Goal: Complete application form

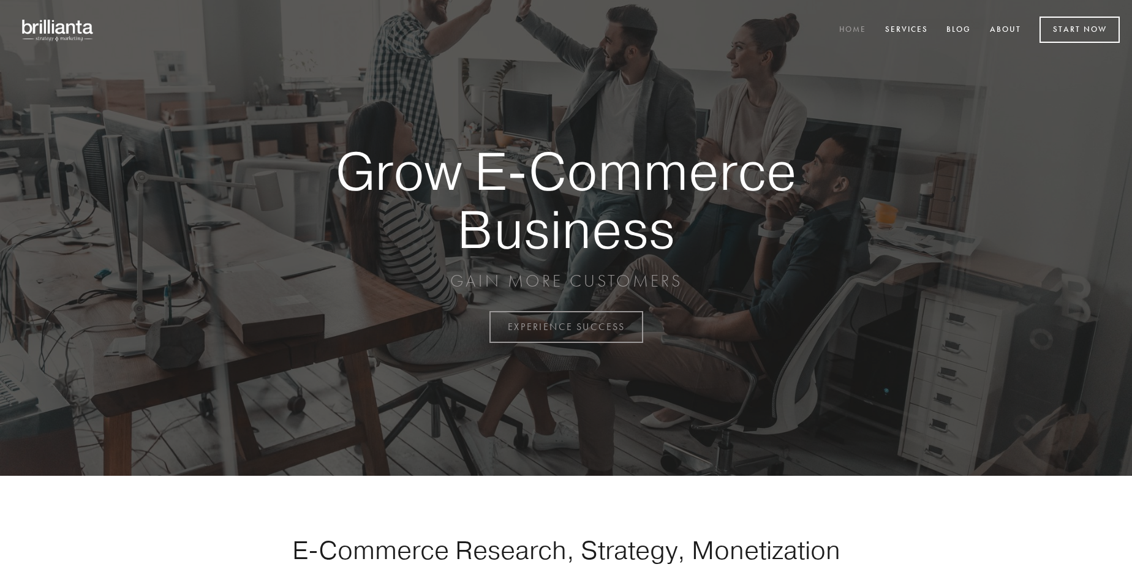
scroll to position [3210, 0]
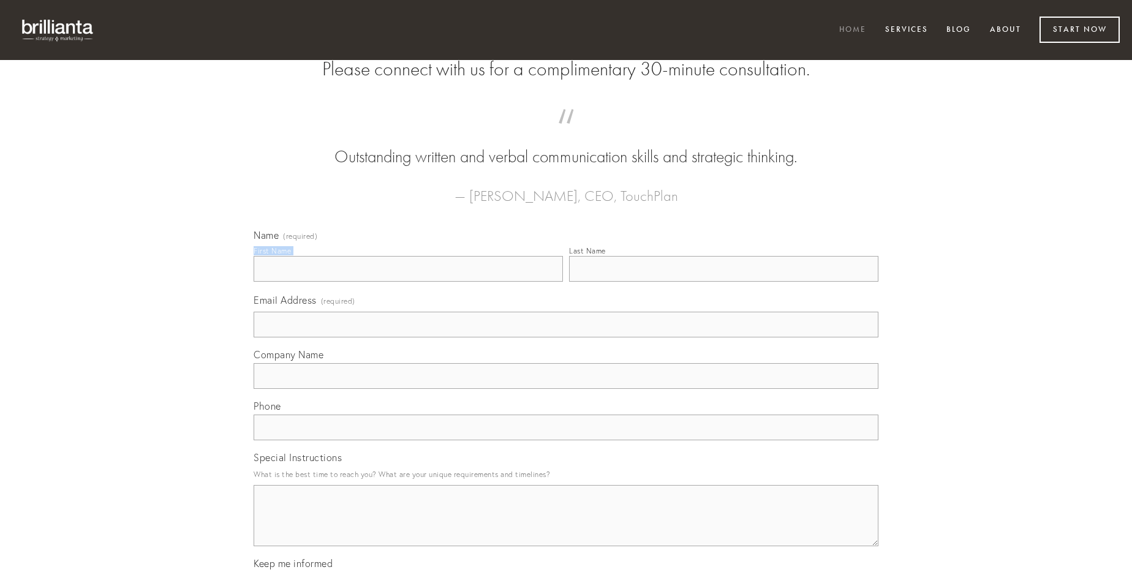
type input "[PERSON_NAME]"
click at [723, 282] on input "Last Name" at bounding box center [723, 269] width 309 height 26
type input "[PERSON_NAME]"
click at [566, 337] on input "Email Address (required)" at bounding box center [566, 325] width 625 height 26
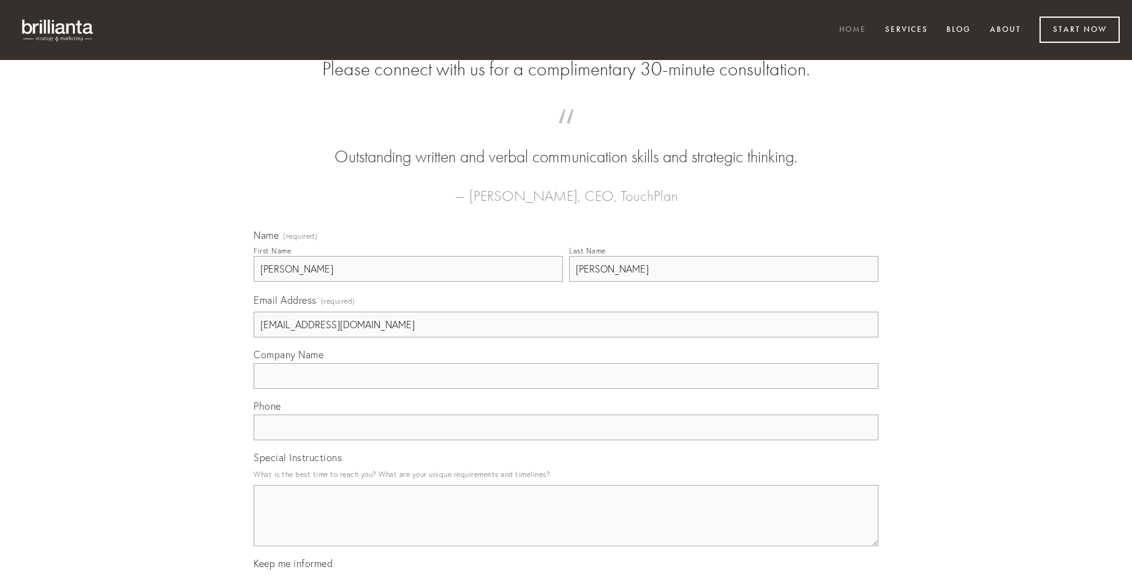
type input "[EMAIL_ADDRESS][DOMAIN_NAME]"
click at [566, 389] on input "Company Name" at bounding box center [566, 376] width 625 height 26
type input "attonbitus"
click at [566, 440] on input "text" at bounding box center [566, 428] width 625 height 26
click at [566, 527] on textarea "Special Instructions" at bounding box center [566, 515] width 625 height 61
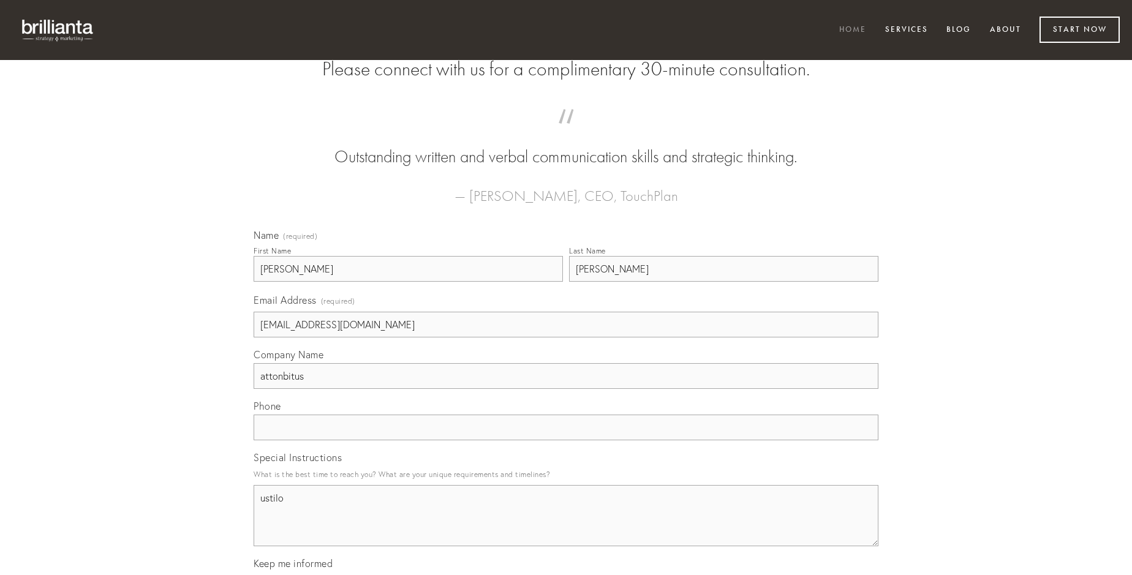
type textarea "ustilo"
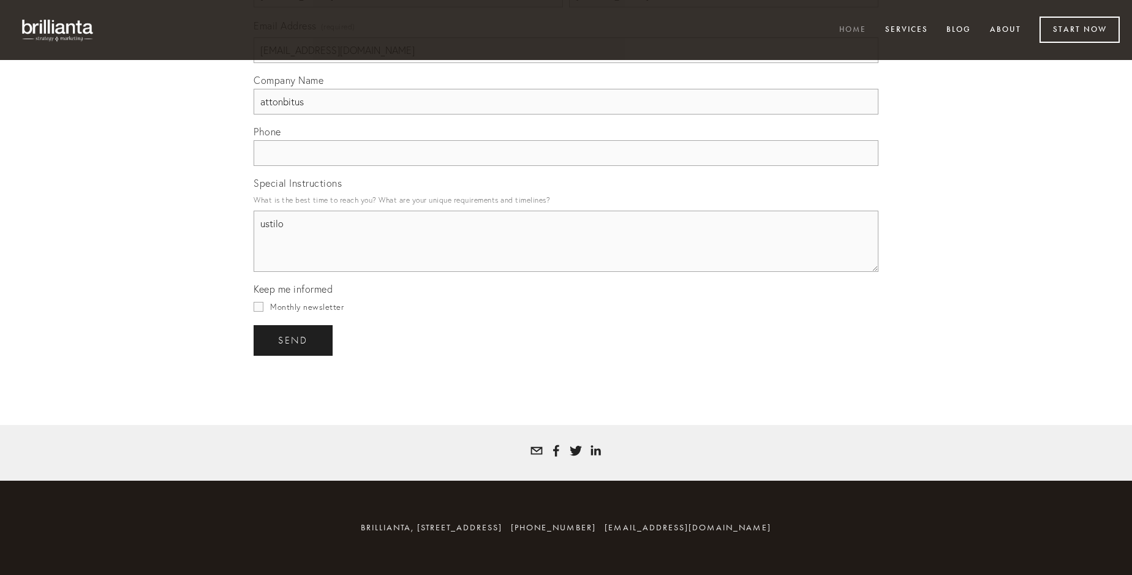
click at [294, 340] on span "send" at bounding box center [293, 340] width 30 height 11
